Goal: Transaction & Acquisition: Purchase product/service

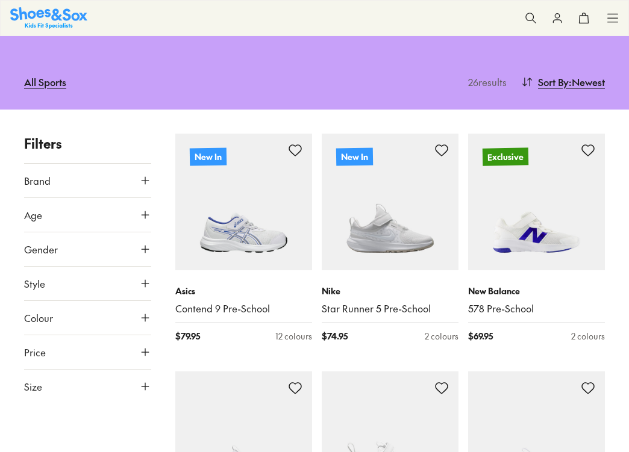
click at [143, 381] on icon at bounding box center [145, 387] width 12 height 12
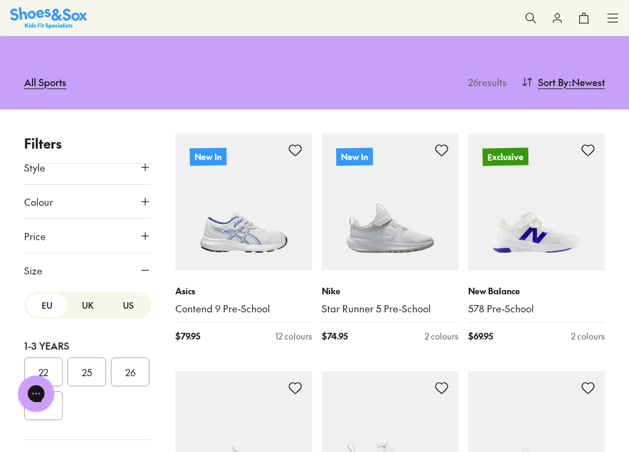
click at [84, 299] on button "UK" at bounding box center [87, 305] width 41 height 22
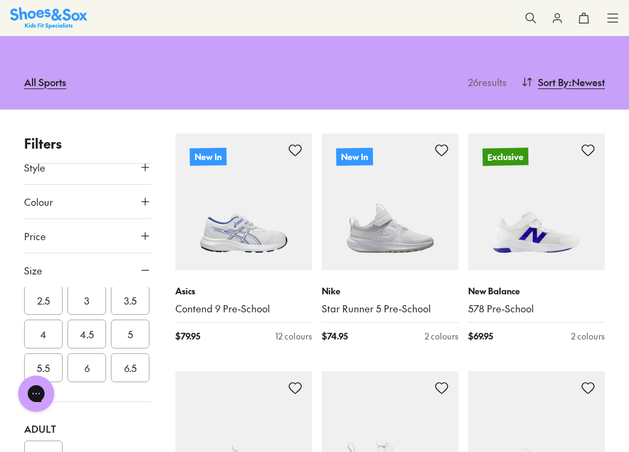
scroll to position [442, 0]
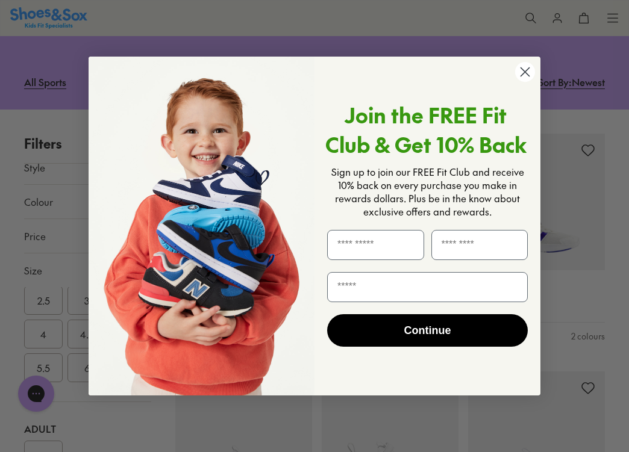
click at [524, 72] on icon "Close dialog" at bounding box center [525, 72] width 8 height 8
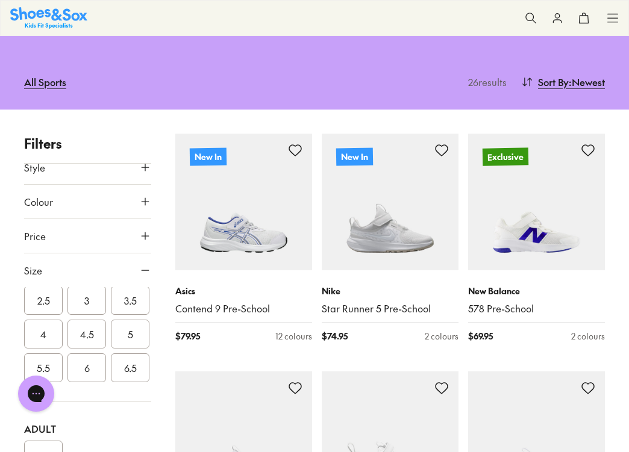
click at [40, 315] on button "2.5" at bounding box center [43, 300] width 39 height 29
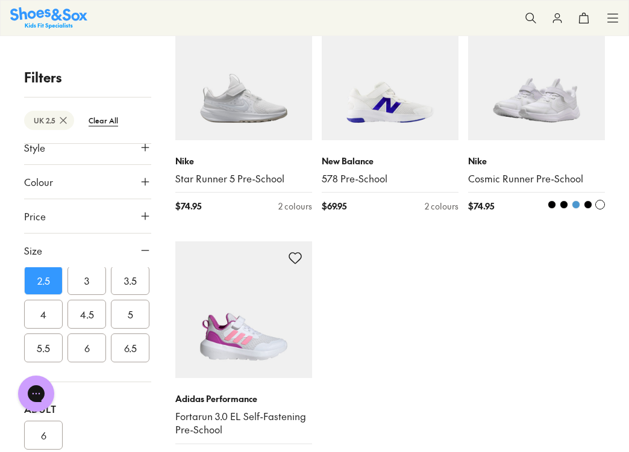
scroll to position [272, 0]
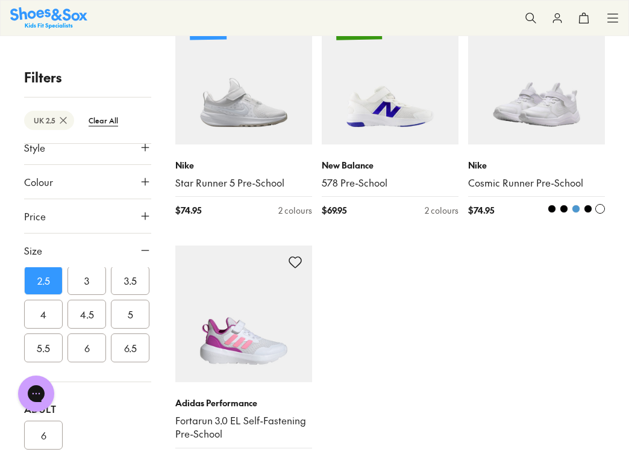
click at [570, 94] on img at bounding box center [536, 76] width 137 height 137
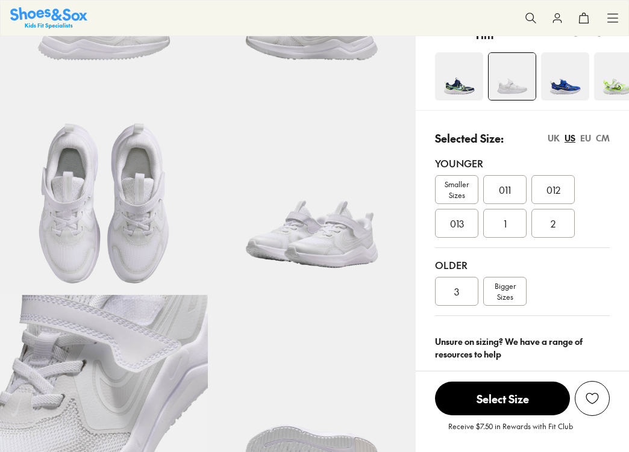
click at [550, 228] on div "2" at bounding box center [552, 223] width 43 height 29
select select "*"
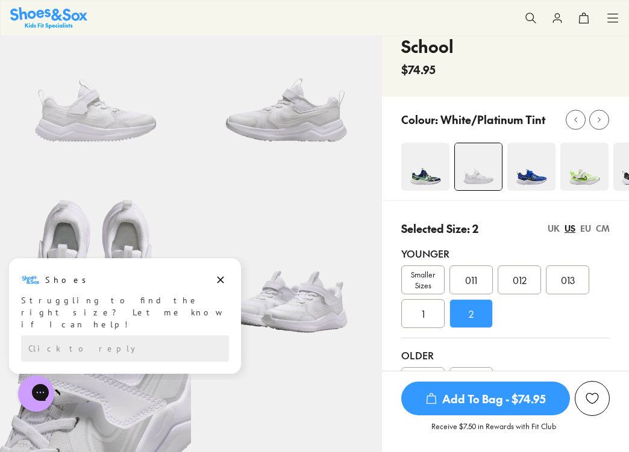
scroll to position [82, 0]
